Goal: Task Accomplishment & Management: Use online tool/utility

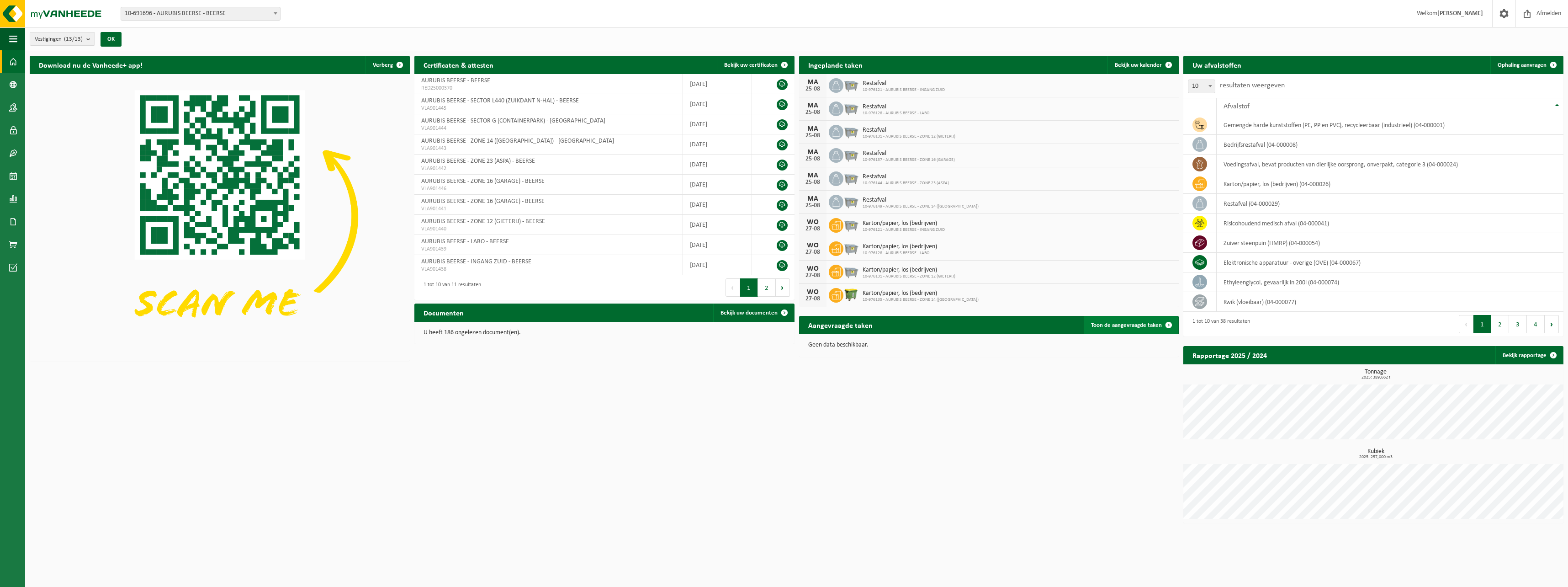
click at [1144, 322] on span "Toon de aangevraagde taken" at bounding box center [1126, 324] width 71 height 6
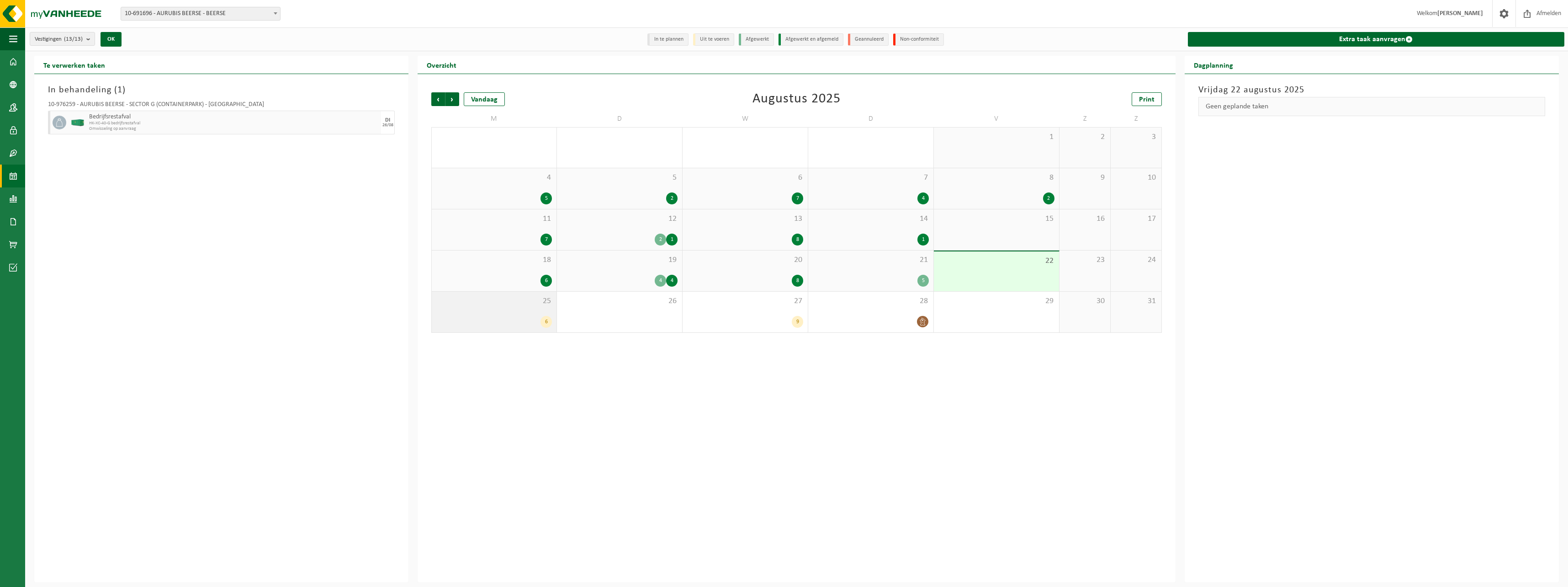
click at [525, 316] on div "6" at bounding box center [494, 321] width 116 height 11
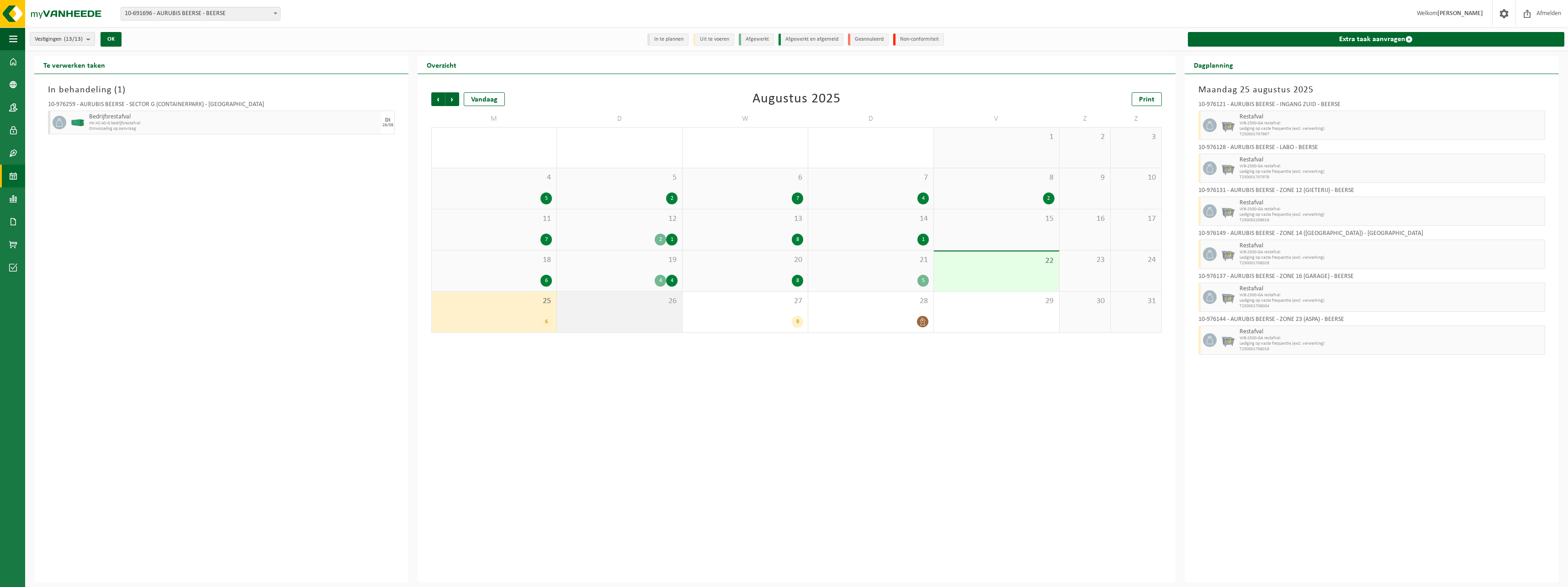
click at [643, 302] on span "26" at bounding box center [619, 301] width 116 height 10
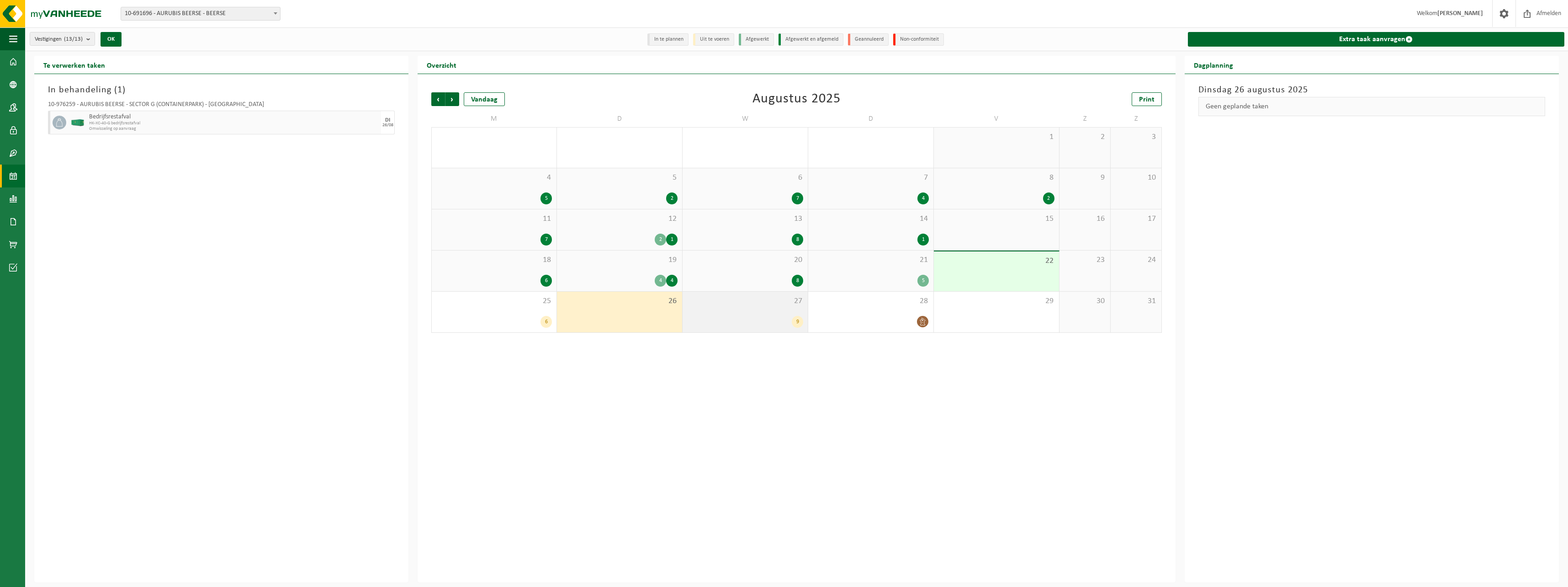
click at [761, 309] on div "27 9" at bounding box center [745, 312] width 126 height 41
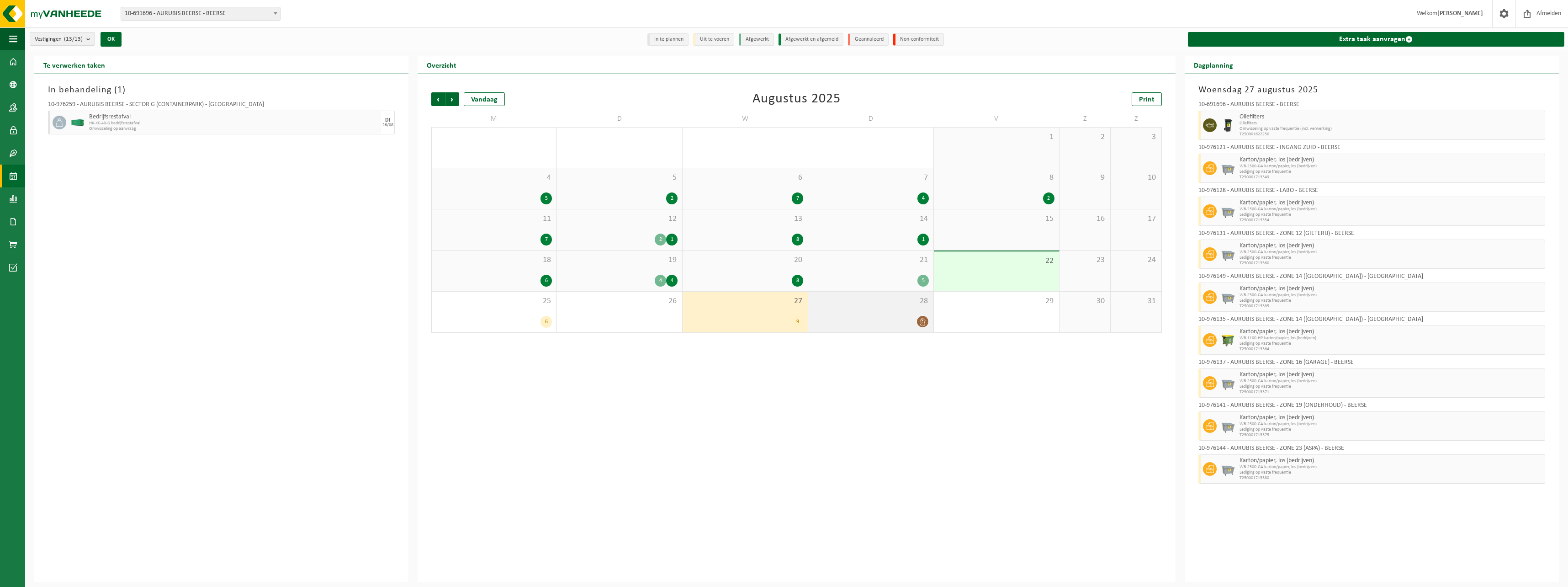
click at [904, 317] on div at bounding box center [870, 322] width 116 height 12
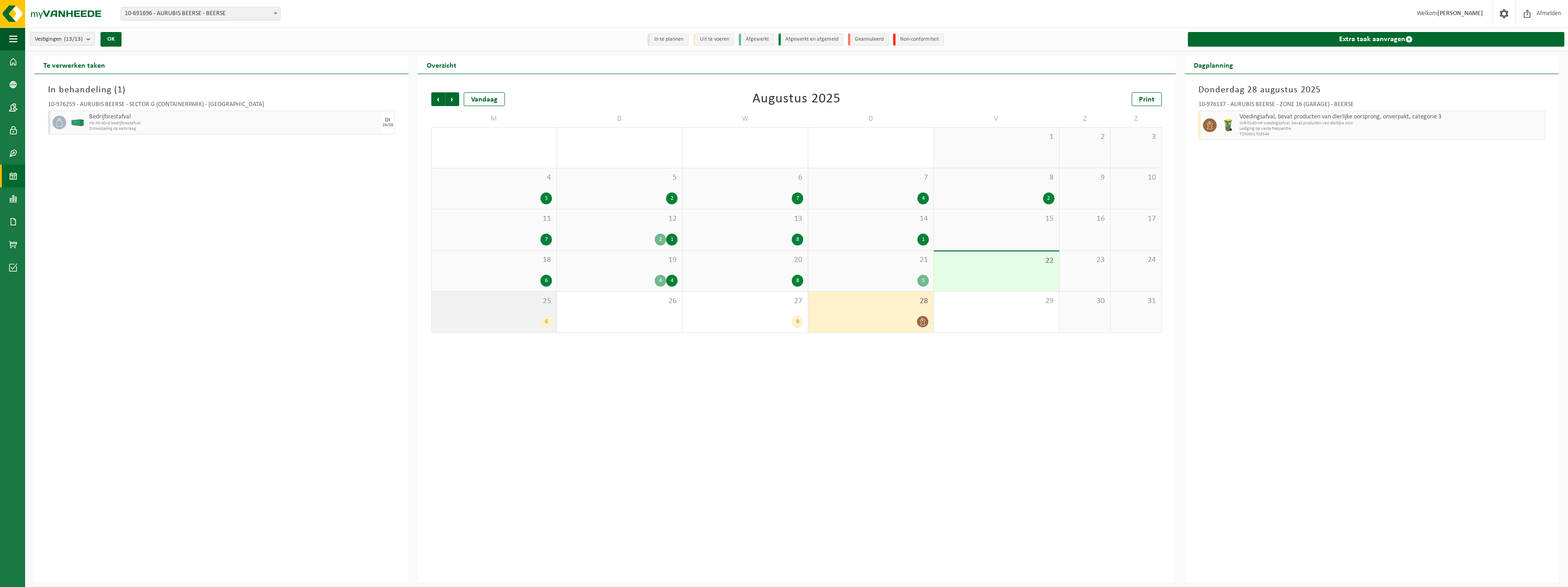
click at [513, 305] on span "25" at bounding box center [494, 301] width 116 height 10
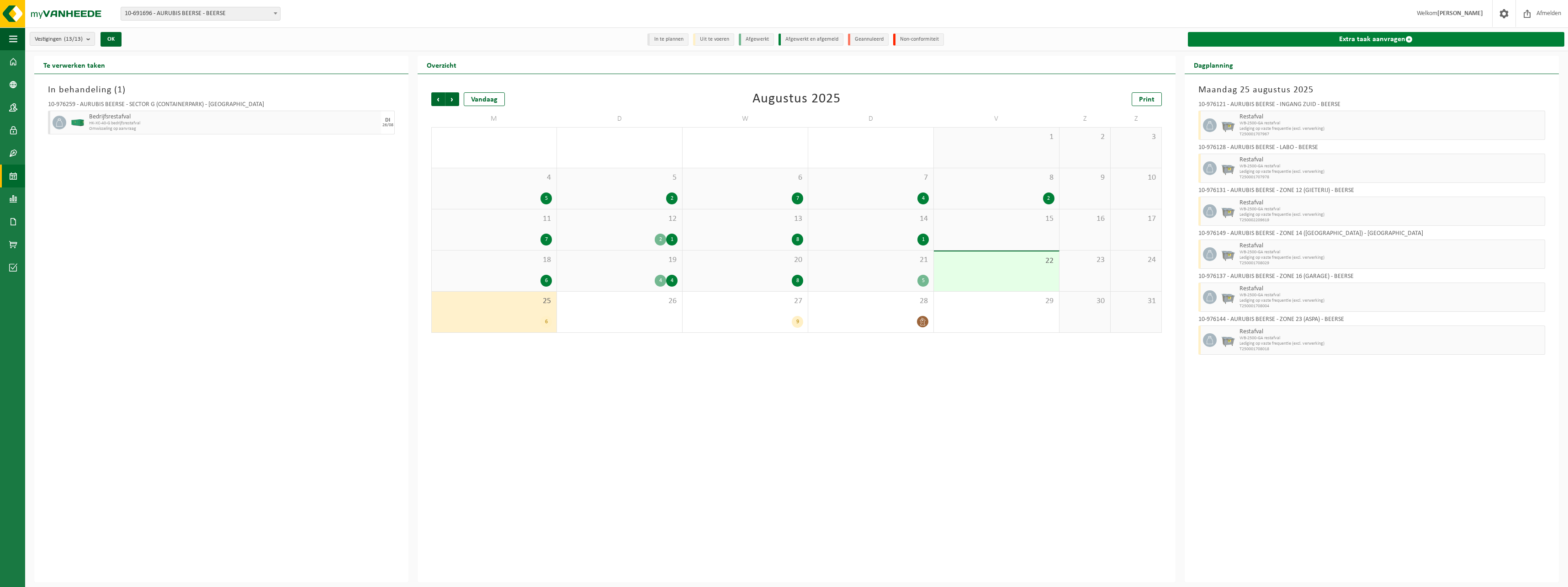
click at [1395, 42] on link "Extra taak aanvragen" at bounding box center [1376, 39] width 377 height 15
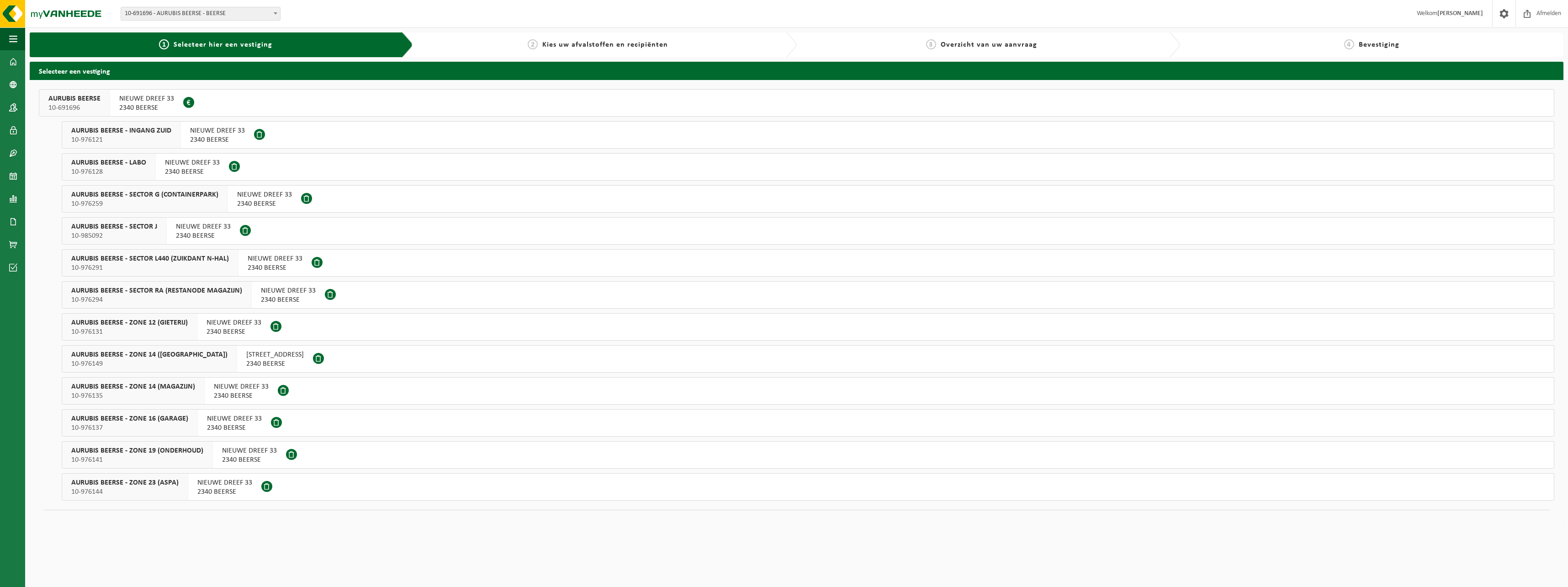
click at [144, 228] on span "AURUBIS BEERSE - SECTOR J" at bounding box center [114, 226] width 86 height 9
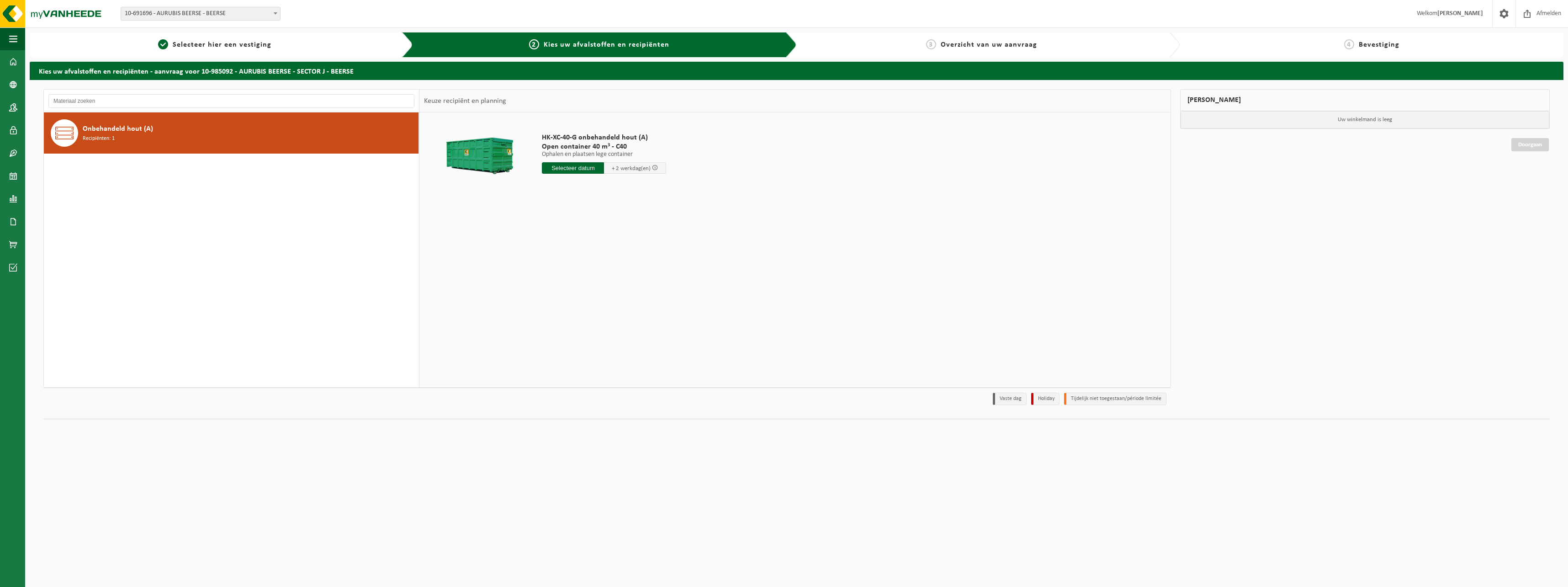
click at [577, 165] on input "text" at bounding box center [573, 167] width 62 height 11
click at [554, 281] on div "25" at bounding box center [550, 278] width 16 height 15
type input "Van 2025-08-25"
type input "2"
click at [597, 183] on input "2" at bounding box center [569, 184] width 55 height 11
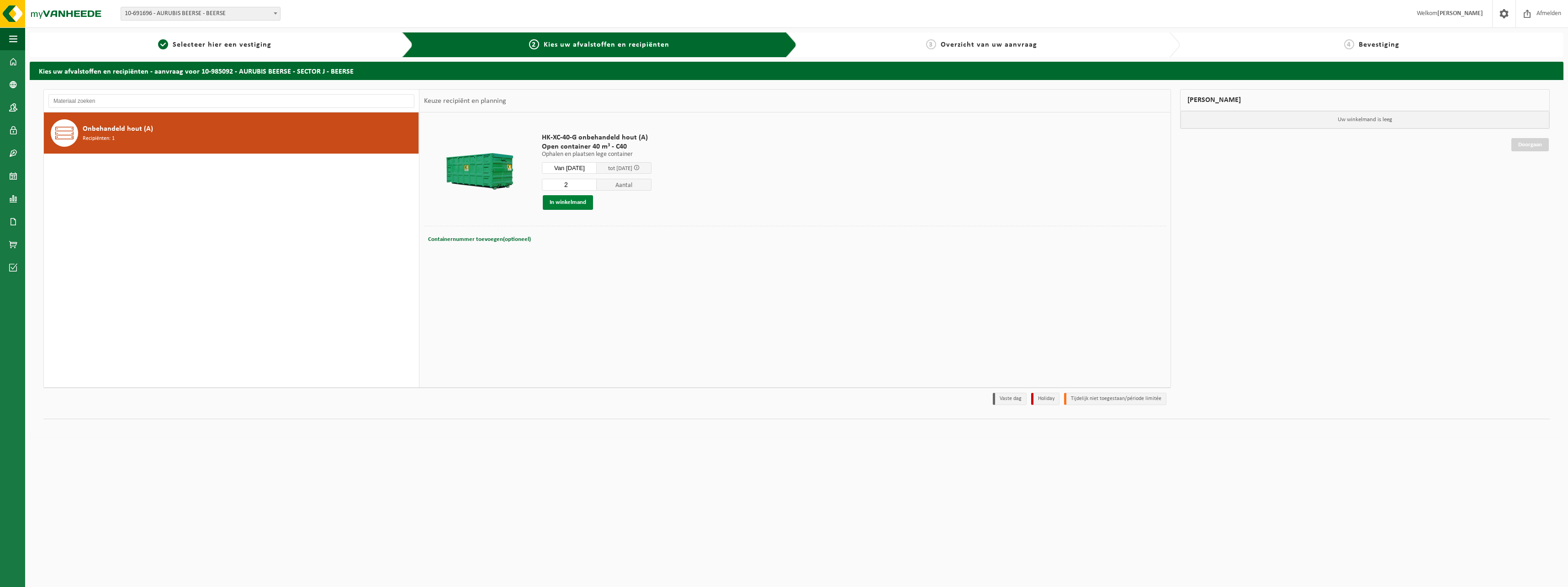
click at [564, 202] on button "In winkelmand" at bounding box center [567, 202] width 50 height 15
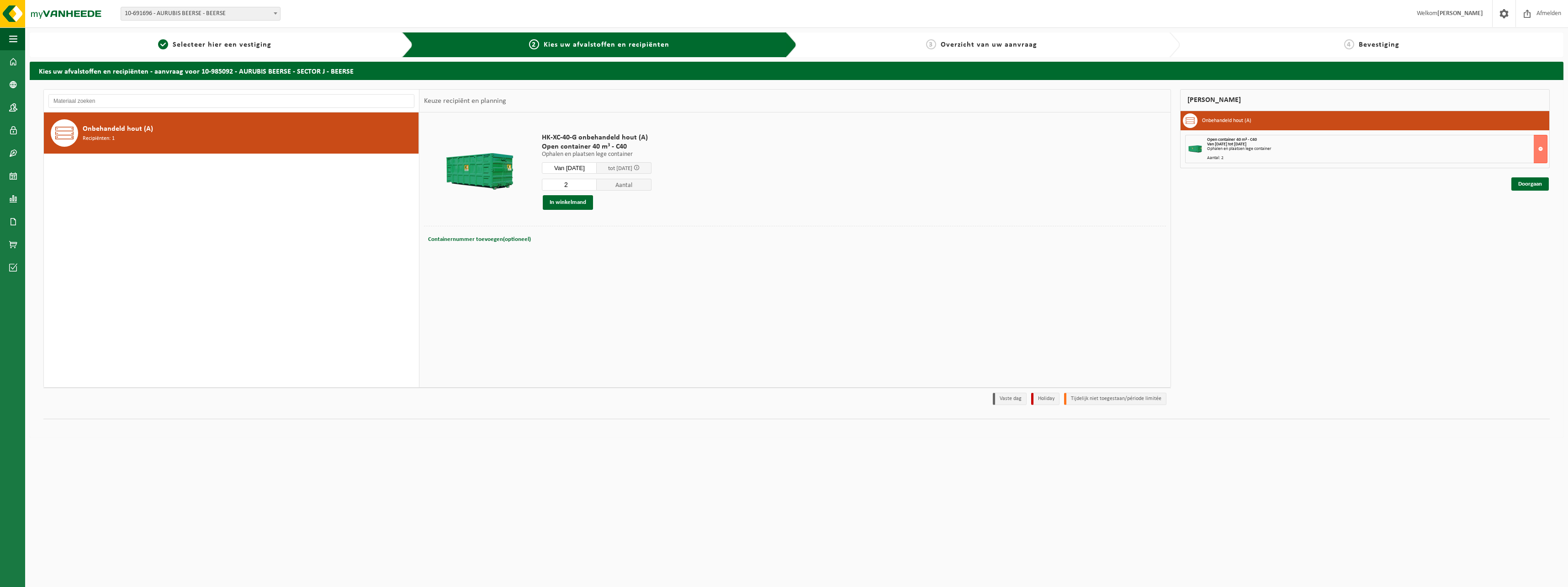
click at [586, 164] on input "Van 2025-08-25" at bounding box center [569, 167] width 55 height 11
click at [580, 279] on div "27" at bounding box center [582, 278] width 16 height 15
type input "Van 2025-08-27"
click at [574, 202] on button "In winkelmand" at bounding box center [567, 202] width 50 height 15
click at [1527, 218] on link "Doorgaan" at bounding box center [1530, 217] width 37 height 13
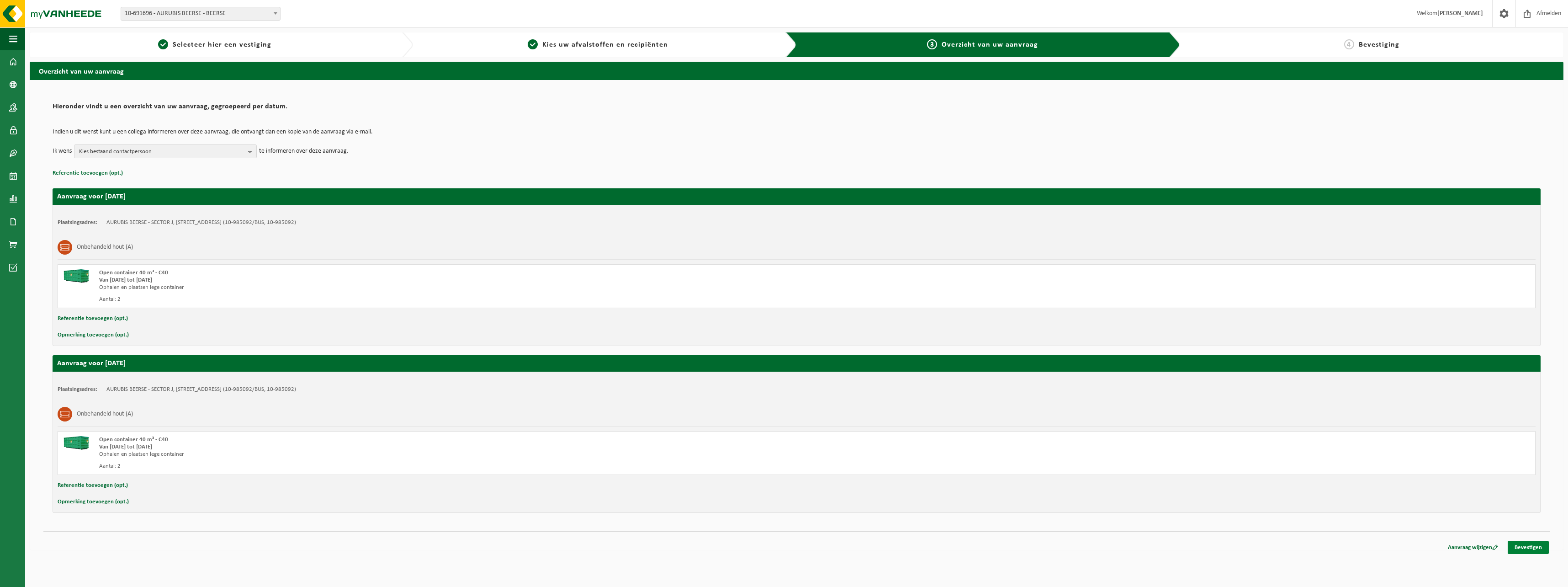
click at [1537, 549] on link "Bevestigen" at bounding box center [1528, 546] width 42 height 13
